Goal: Check status: Check status

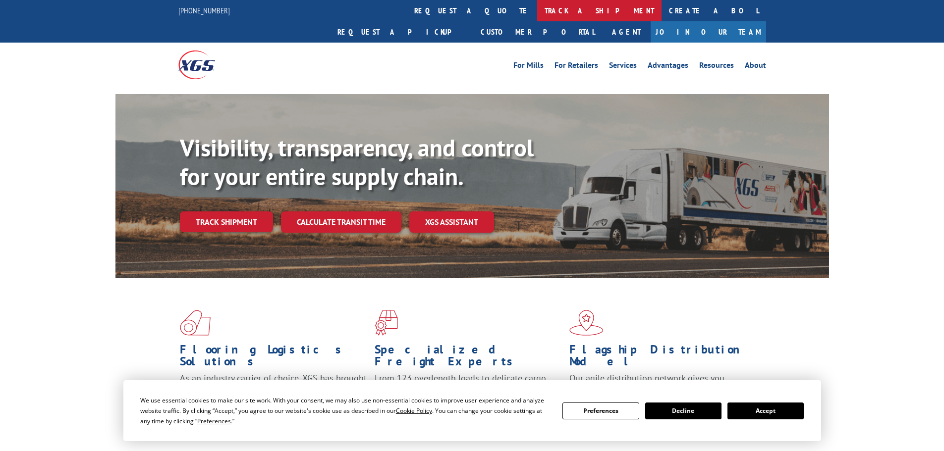
click at [537, 5] on link "track a shipment" at bounding box center [599, 10] width 124 height 21
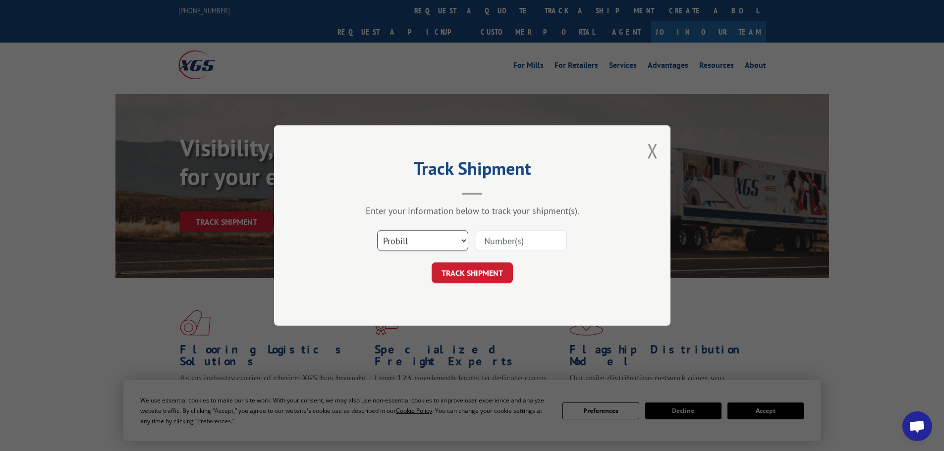
click at [413, 244] on select "Select category... Probill BOL PO" at bounding box center [422, 240] width 91 height 21
select select "po"
click at [377, 230] on select "Select category... Probill BOL PO" at bounding box center [422, 240] width 91 height 21
click at [499, 238] on input at bounding box center [521, 240] width 91 height 21
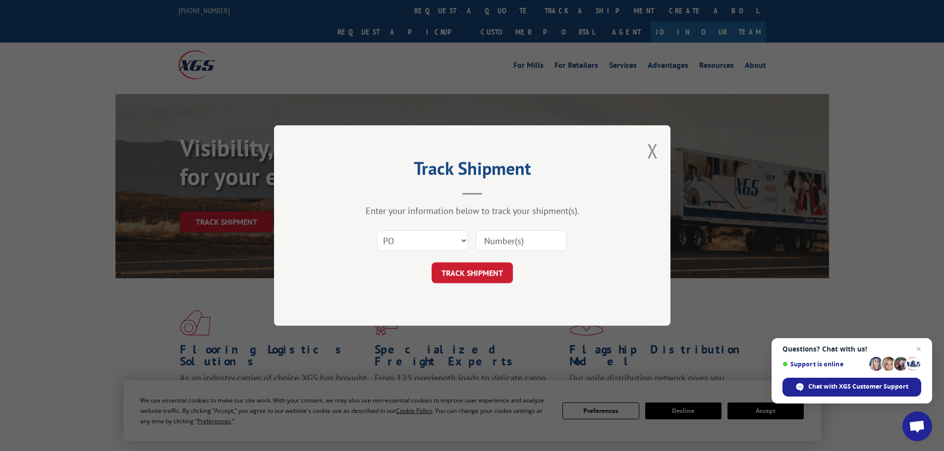
paste input "01549831"
type input "01549831"
click at [497, 277] on button "TRACK SHIPMENT" at bounding box center [472, 273] width 81 height 21
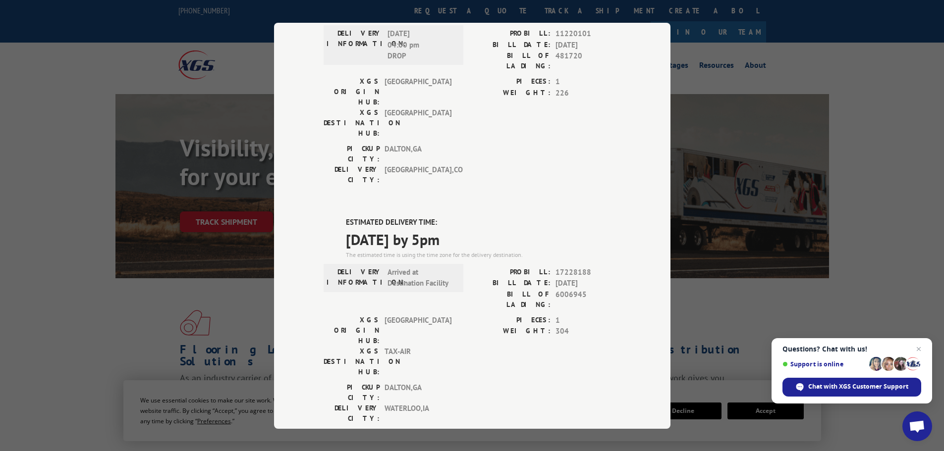
scroll to position [202, 0]
